Goal: Task Accomplishment & Management: Use online tool/utility

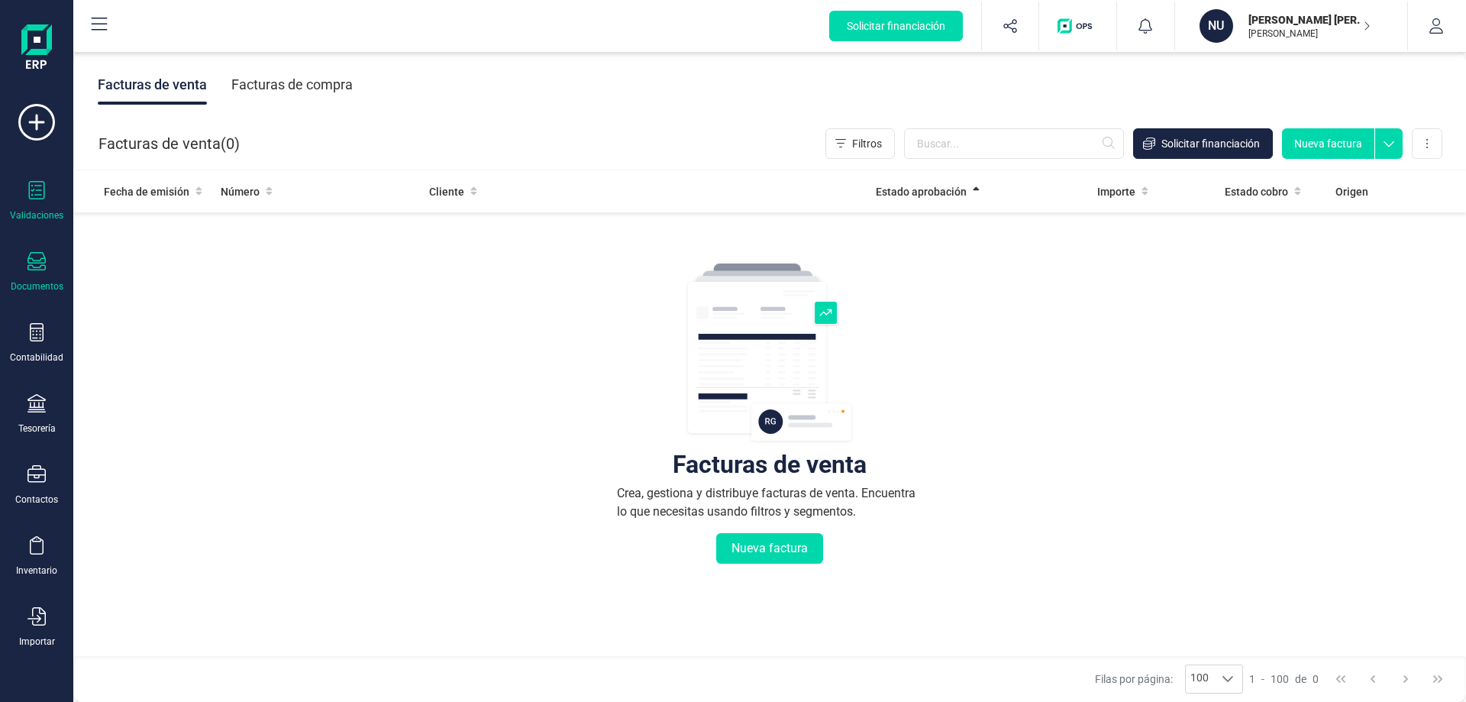
click at [29, 206] on div "Validaciones" at bounding box center [36, 201] width 61 height 40
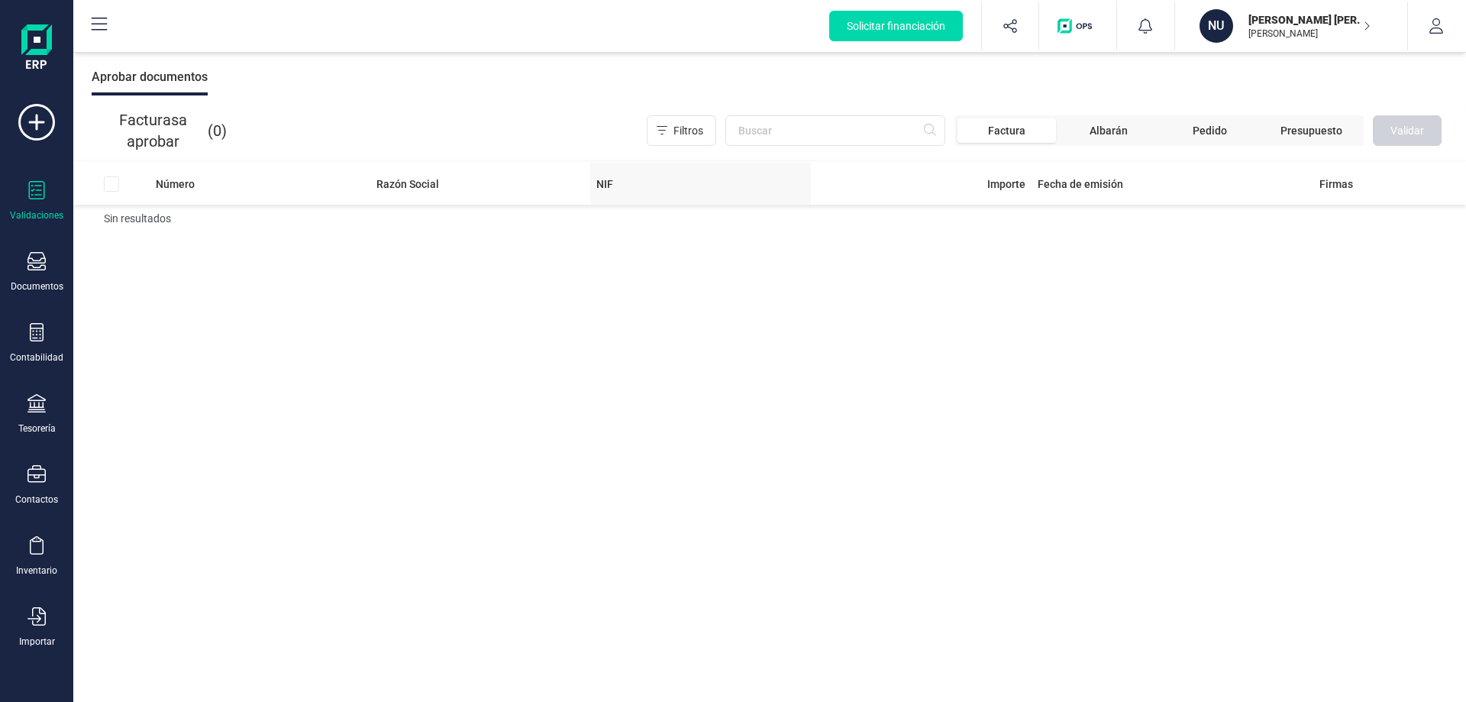
click at [664, 184] on div "NIF" at bounding box center [700, 183] width 209 height 15
click at [776, 130] on input "text" at bounding box center [836, 130] width 220 height 31
click at [112, 186] on div at bounding box center [124, 183] width 40 height 15
click at [42, 632] on div "Importar" at bounding box center [36, 627] width 61 height 40
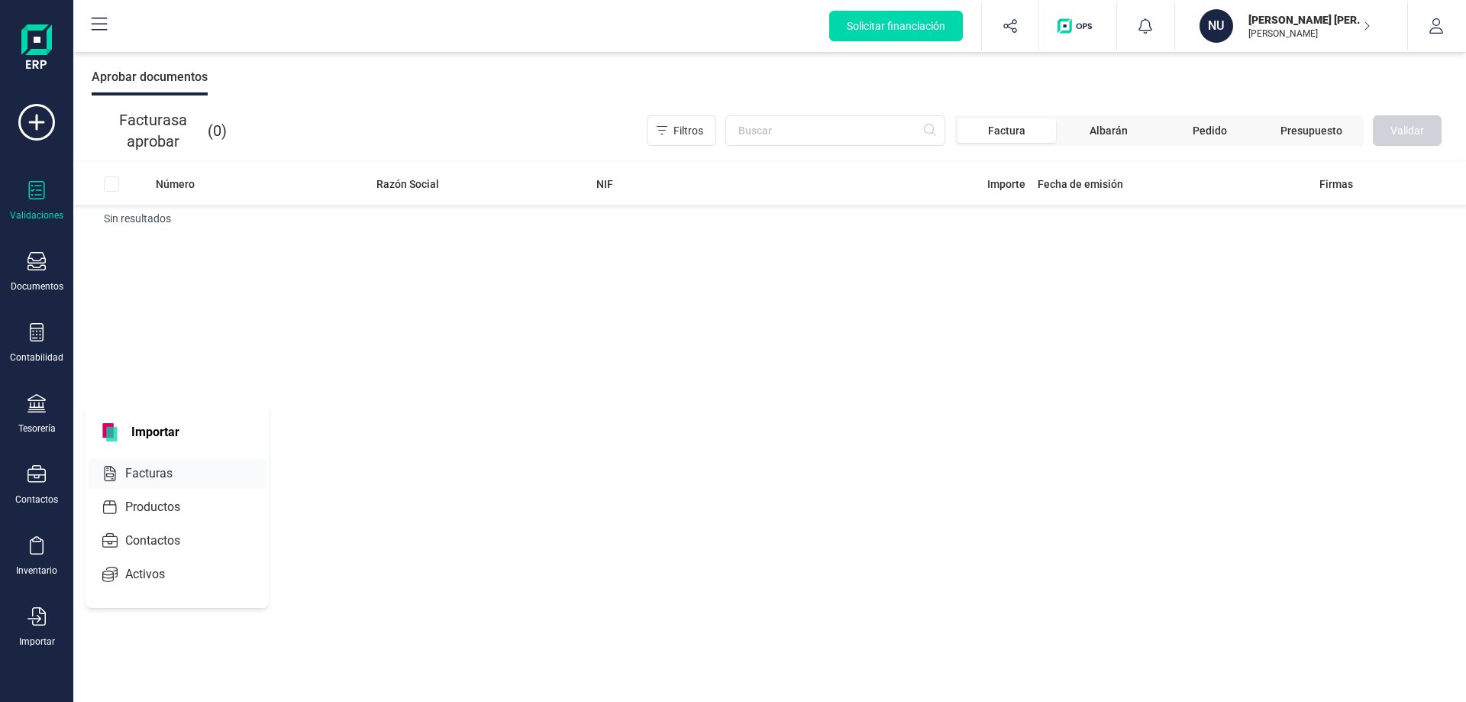
click at [146, 473] on span "Facturas" at bounding box center [159, 473] width 81 height 18
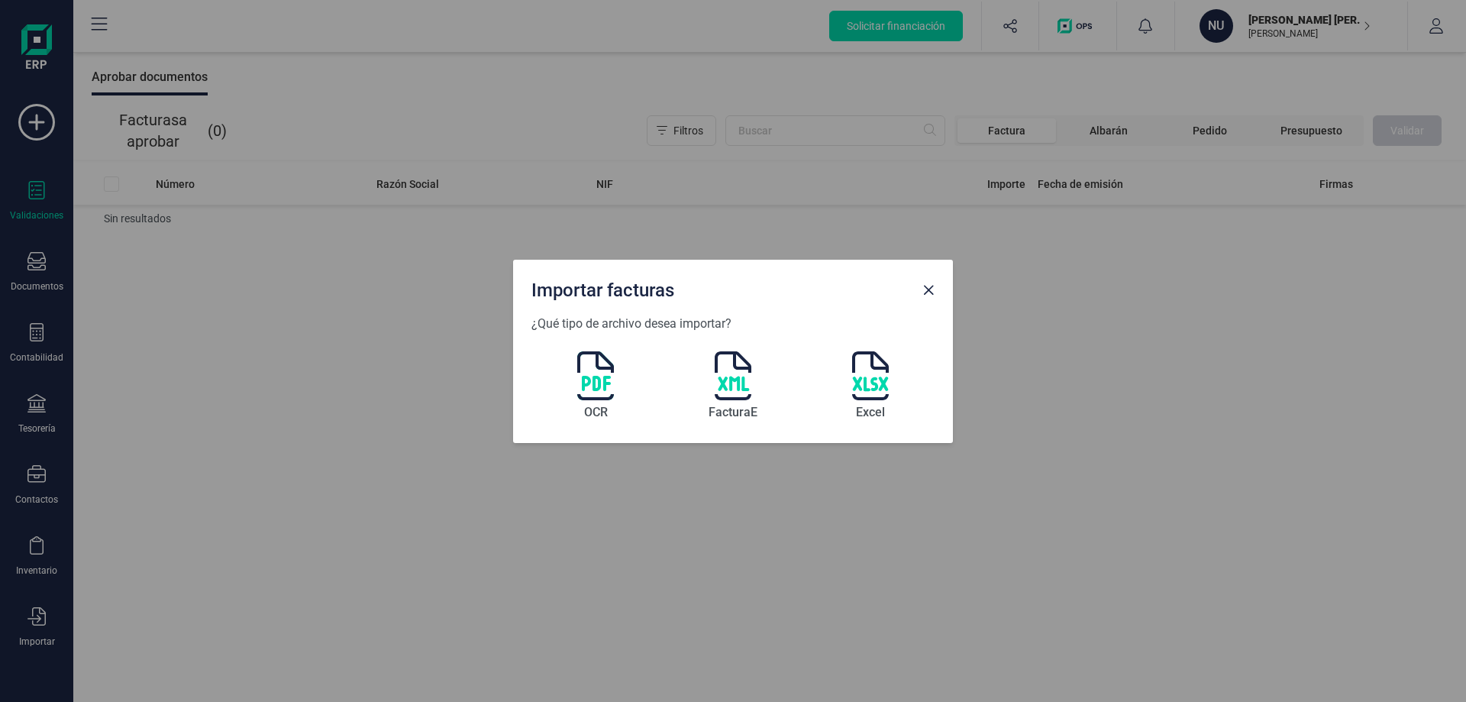
click at [590, 380] on img at bounding box center [595, 375] width 37 height 49
